Goal: Find specific page/section: Find specific page/section

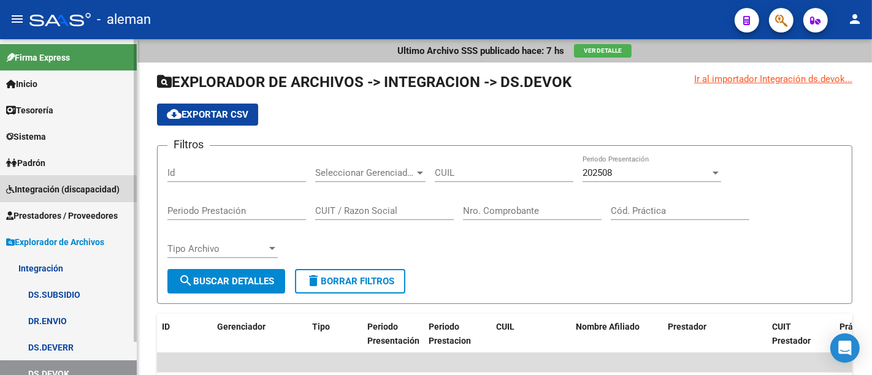
click at [62, 185] on span "Integración (discapacidad)" at bounding box center [62, 189] width 113 height 13
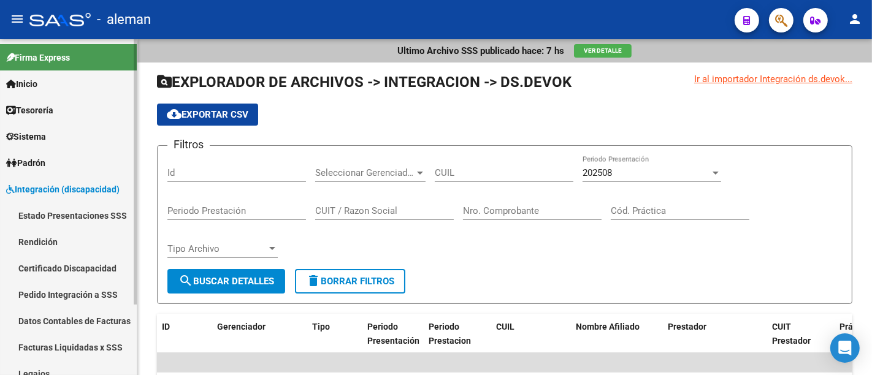
click at [66, 237] on link "Rendición" at bounding box center [68, 242] width 137 height 26
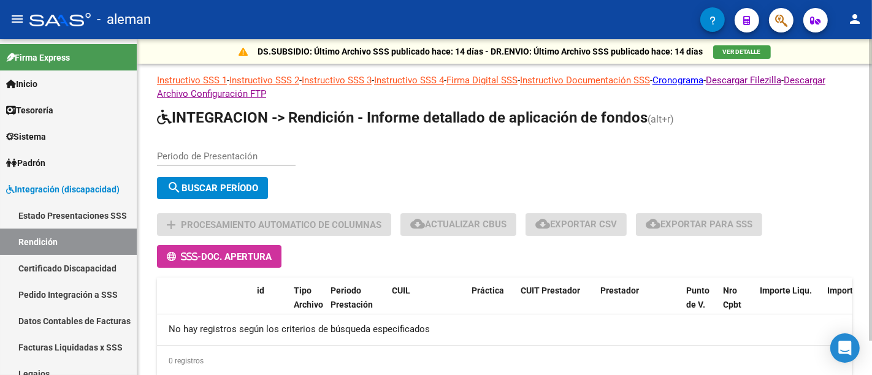
scroll to position [39, 0]
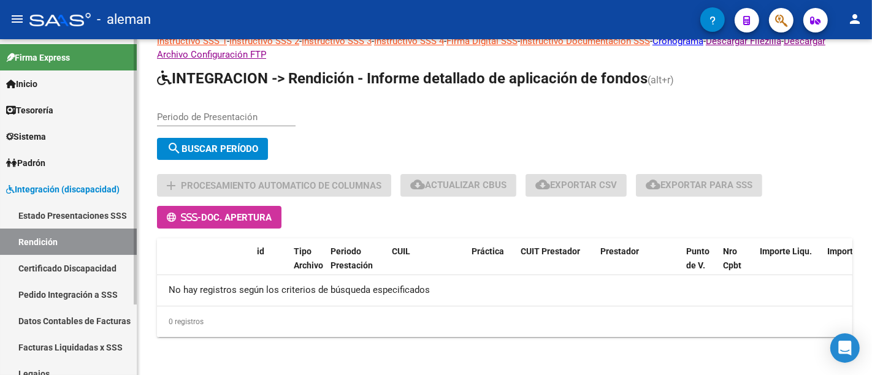
click at [59, 208] on link "Estado Presentaciones SSS" at bounding box center [68, 215] width 137 height 26
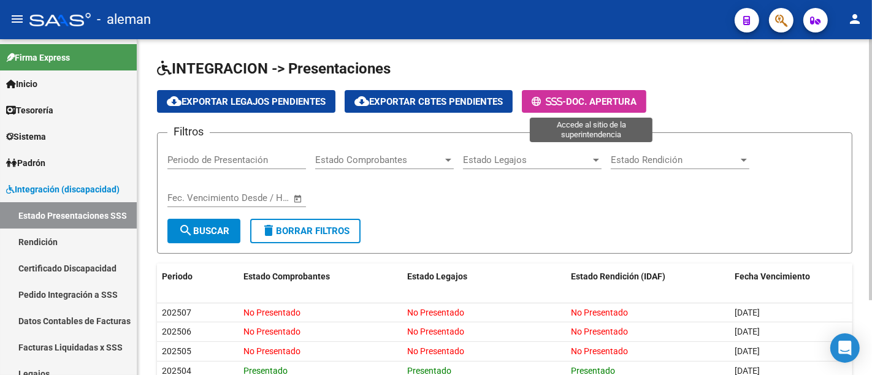
click at [590, 101] on span "Doc. Apertura" at bounding box center [601, 101] width 70 height 11
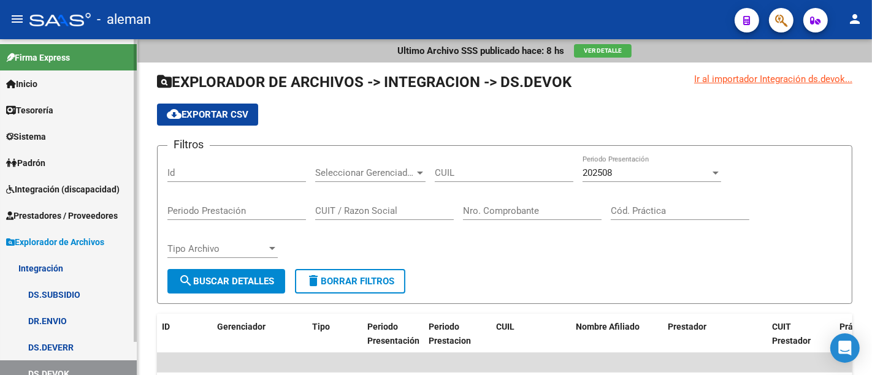
click at [107, 214] on span "Prestadores / Proveedores" at bounding box center [62, 215] width 112 height 13
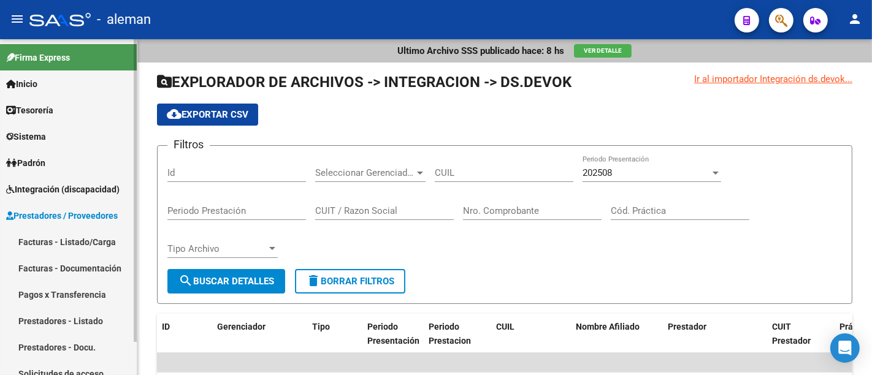
click at [96, 314] on link "Prestadores - Listado" at bounding box center [68, 321] width 137 height 26
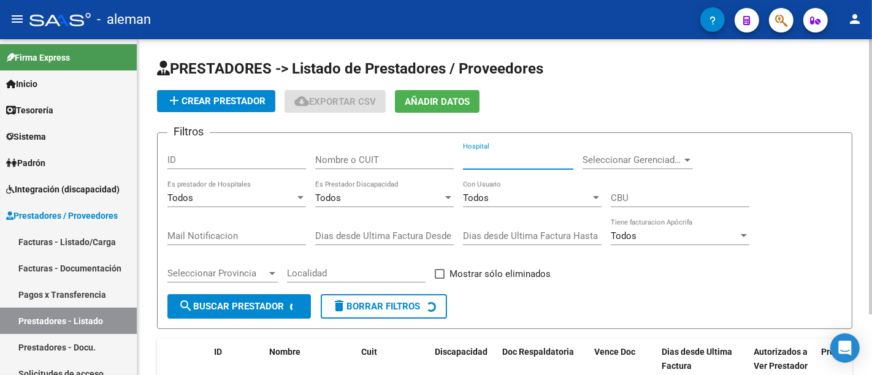
click at [481, 161] on input "Hospital" at bounding box center [518, 159] width 110 height 11
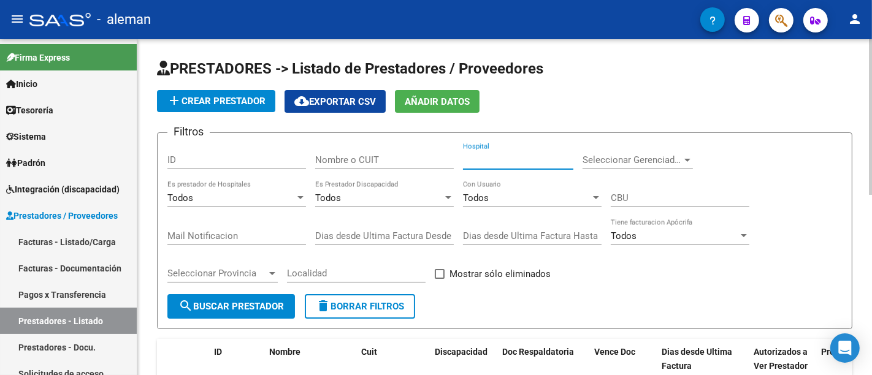
click at [392, 156] on input "Nombre o CUIT" at bounding box center [384, 159] width 139 height 11
drag, startPoint x: 354, startPoint y: 167, endPoint x: 279, endPoint y: 162, distance: 75.6
click at [279, 162] on div "Filtros ID trama Nombre o CUIT Hospital Seleccionar Gerenciador Seleccionar Ger…" at bounding box center [504, 218] width 674 height 151
click at [367, 164] on input "trama" at bounding box center [384, 159] width 139 height 11
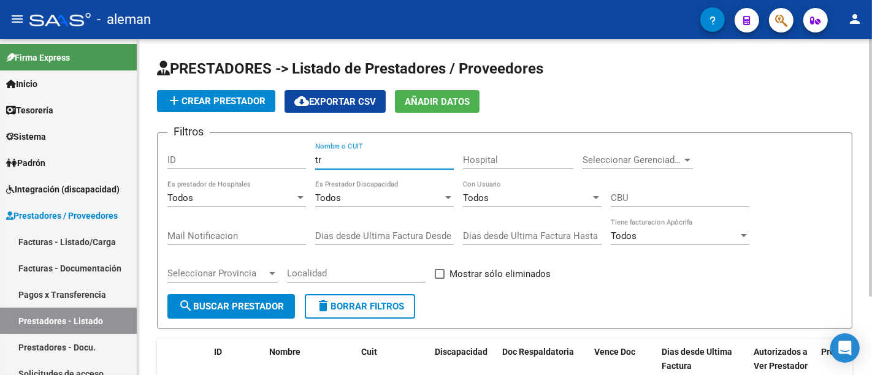
type input "t"
type input "grupo"
click at [298, 156] on div "Filtros ID grupo Nombre o CUIT Hospital Seleccionar Gerenciador Seleccionar Ger…" at bounding box center [504, 218] width 674 height 151
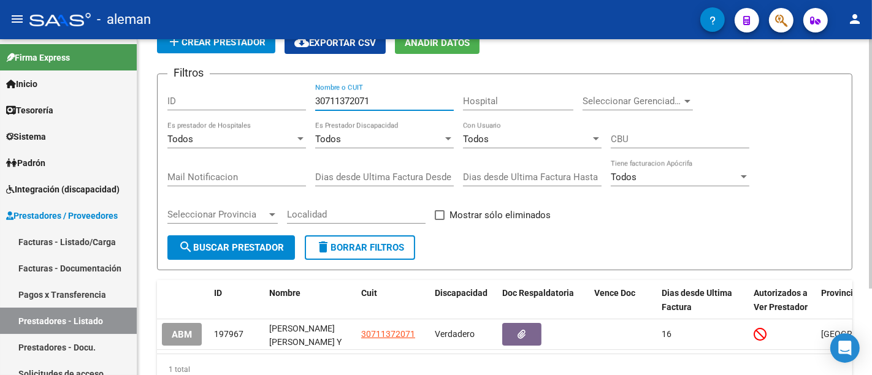
scroll to position [117, 0]
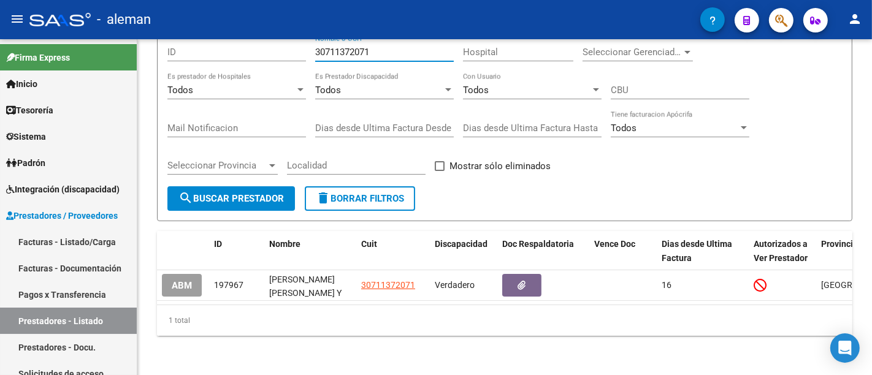
type input "30711372071"
